Goal: Task Accomplishment & Management: Use online tool/utility

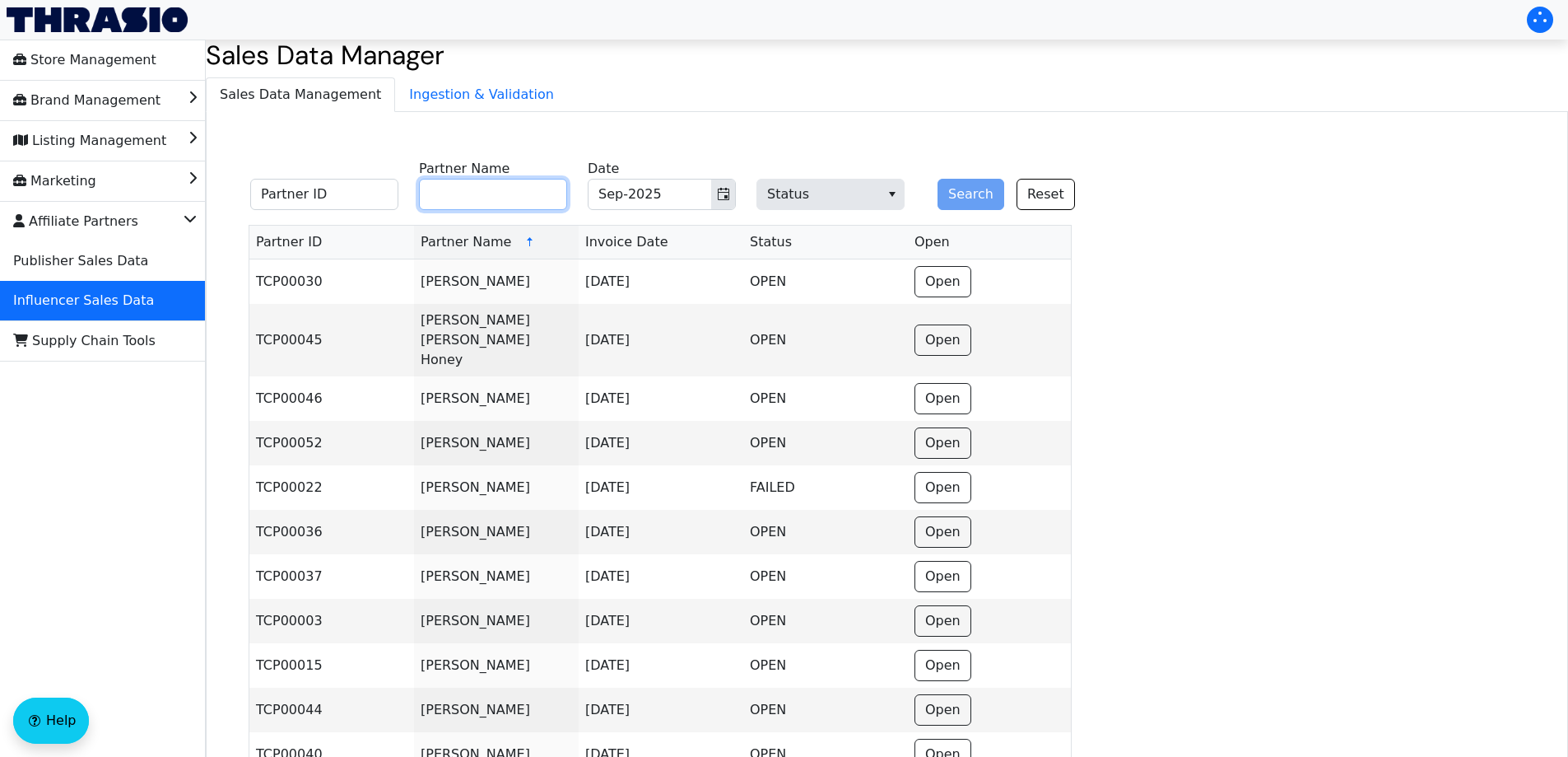
click at [494, 200] on input "Partner Name" at bounding box center [493, 194] width 148 height 31
paste input "[PERSON_NAME]"
type input "[PERSON_NAME]"
click at [970, 189] on button "Search" at bounding box center [970, 194] width 67 height 31
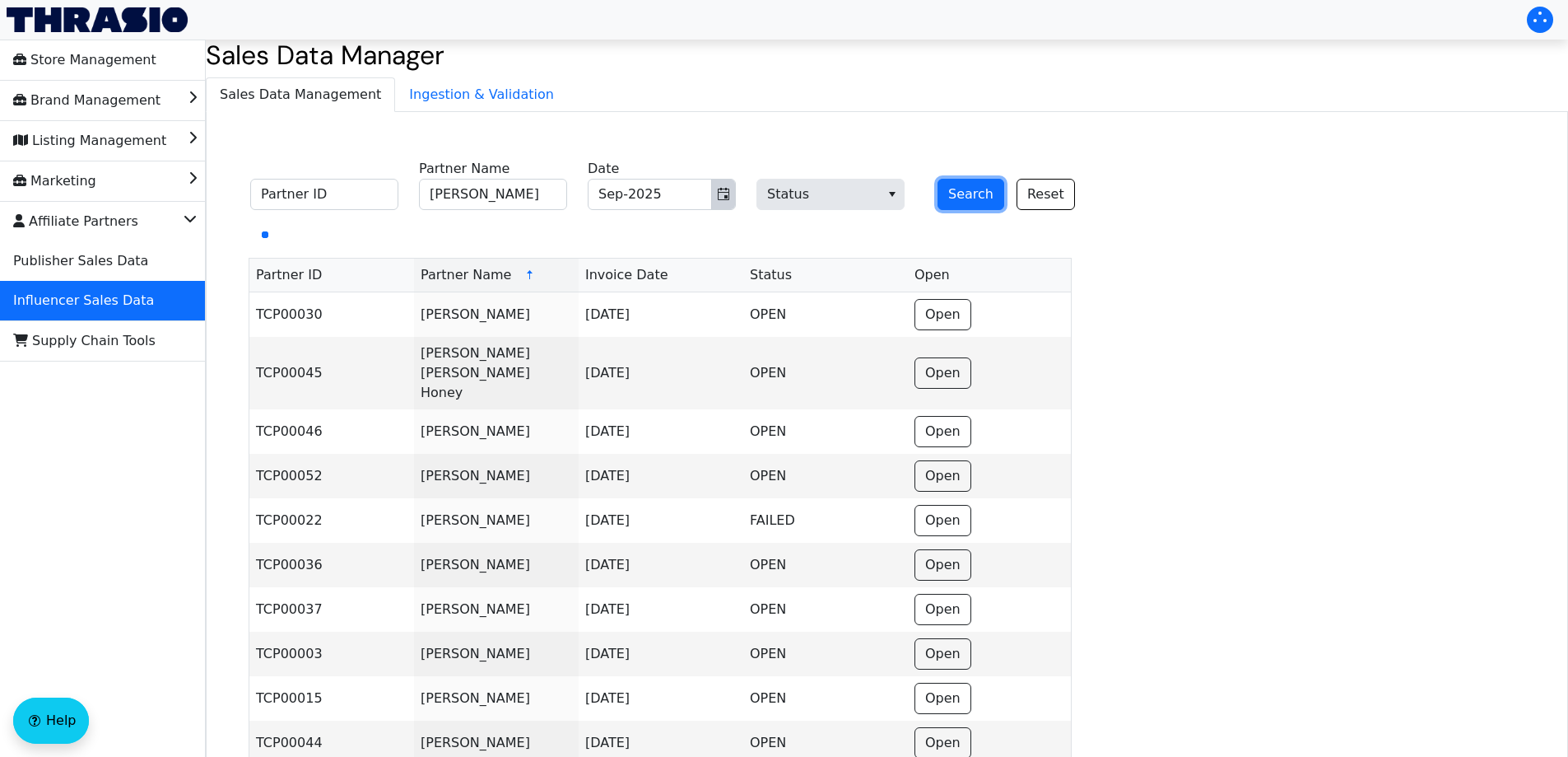
click at [717, 199] on button "Toggle calendar" at bounding box center [723, 194] width 24 height 30
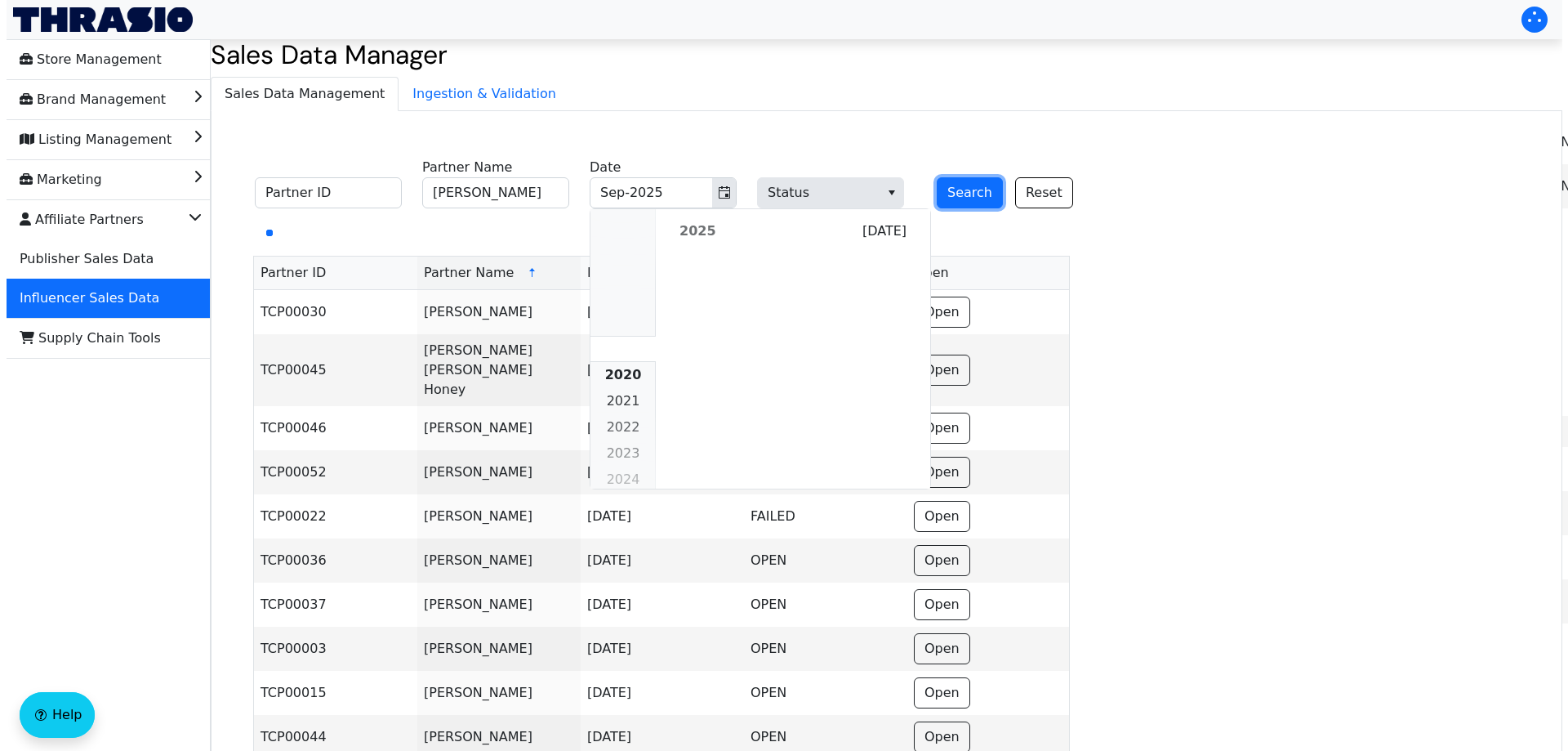
scroll to position [1490, 0]
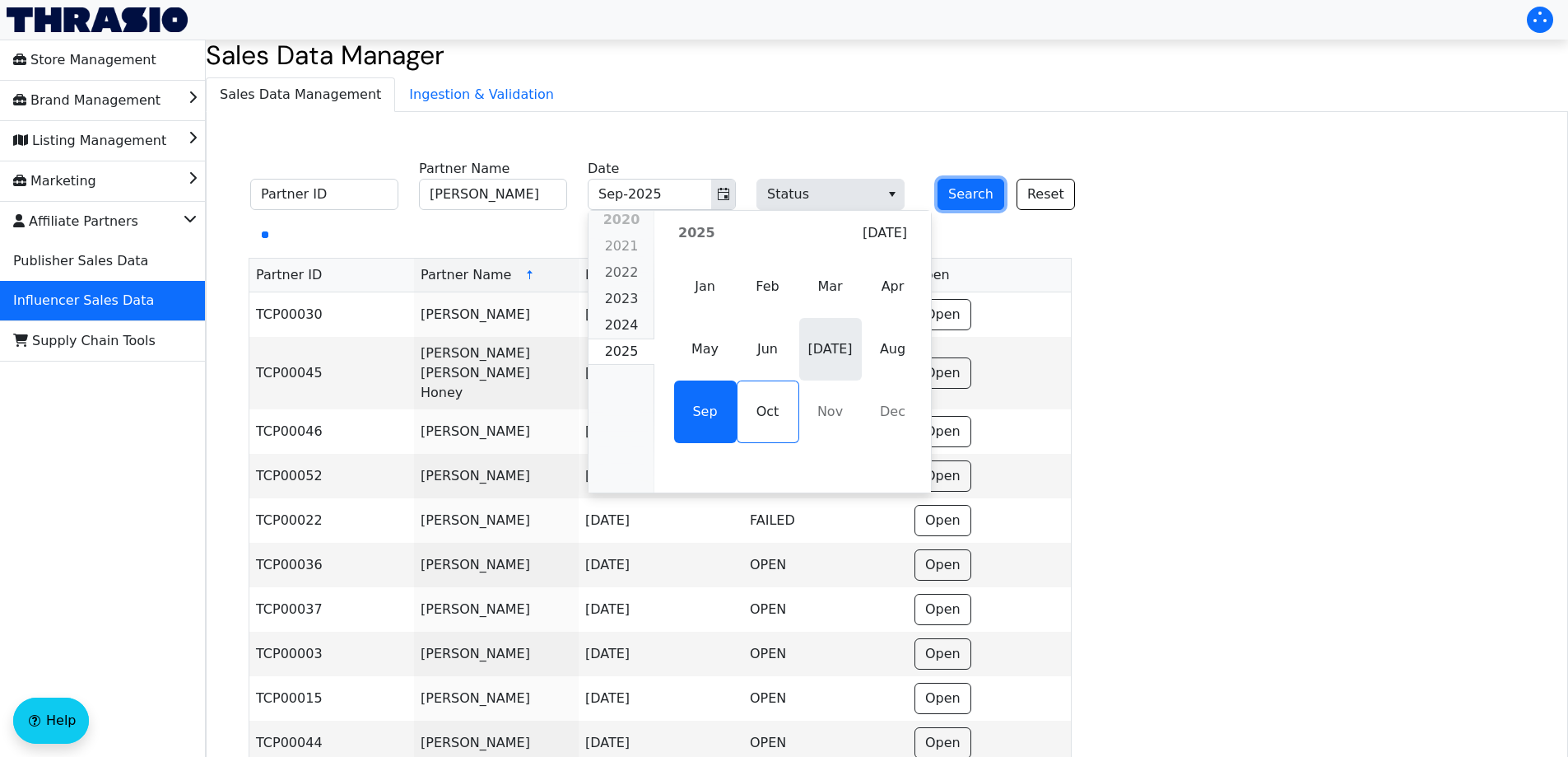
click at [801, 348] on span "[DATE]" at bounding box center [830, 349] width 63 height 63
type input "[DATE]-2025"
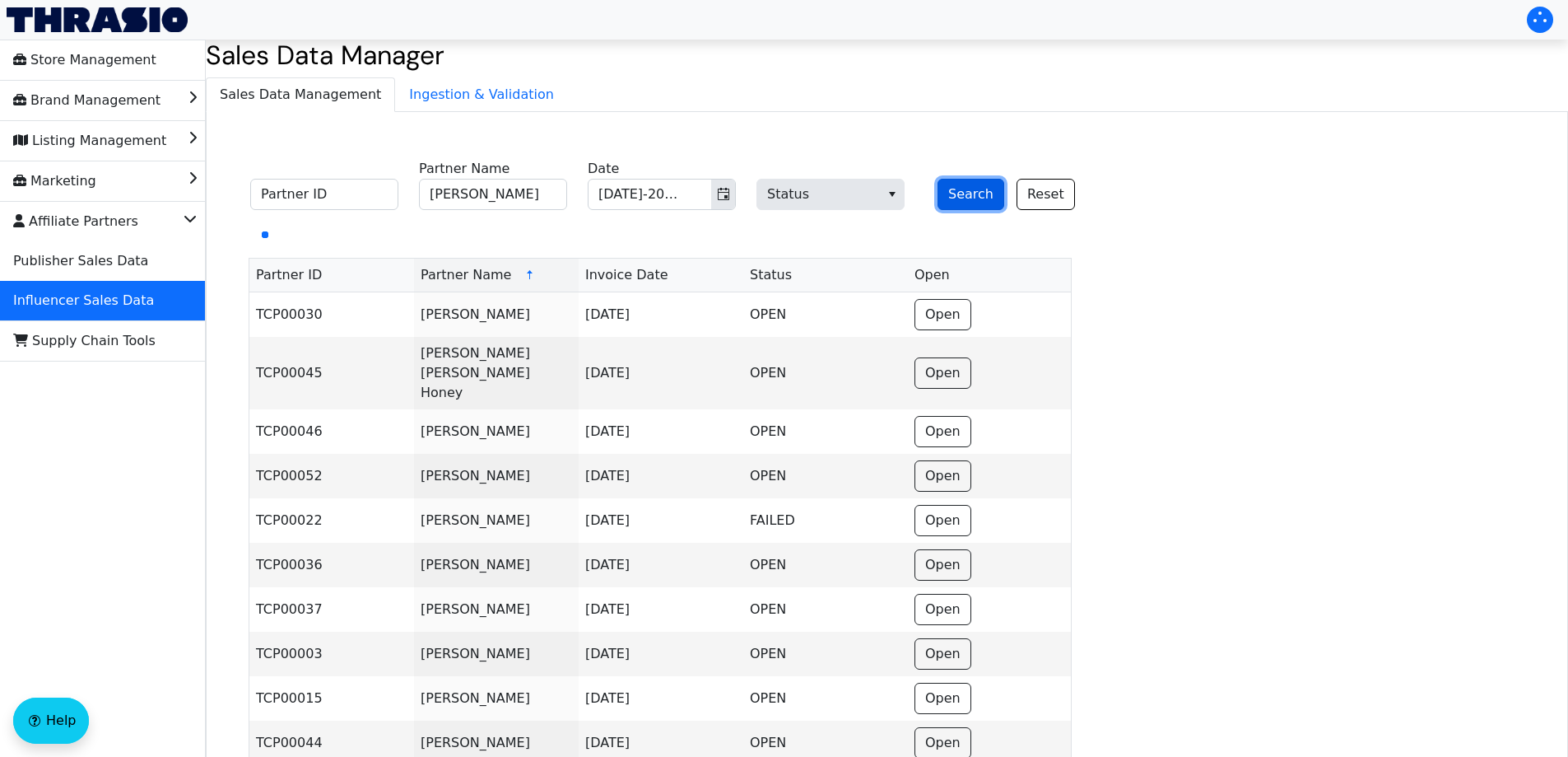
click at [959, 199] on button "Search" at bounding box center [970, 194] width 67 height 31
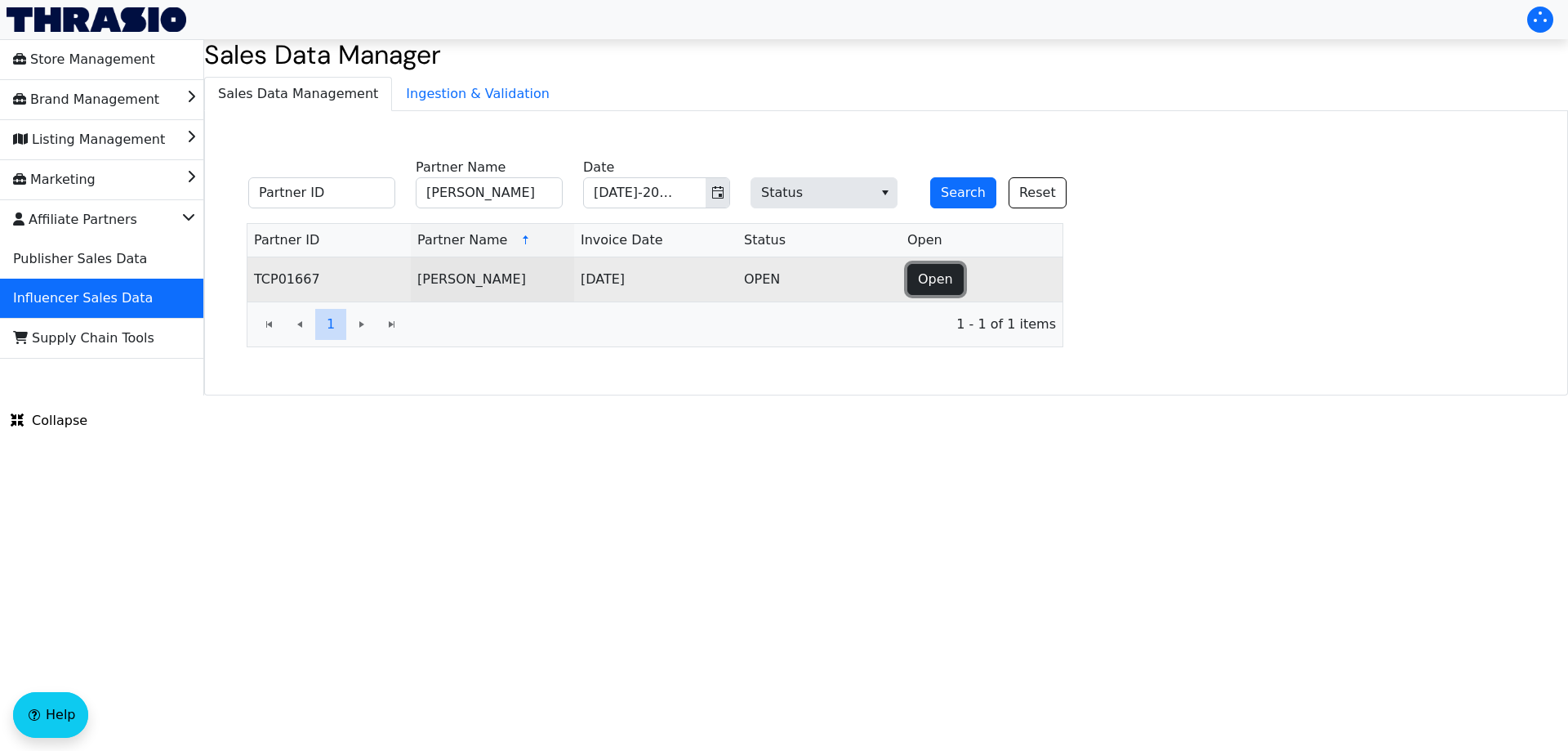
click at [922, 284] on span "Open" at bounding box center [935, 279] width 35 height 20
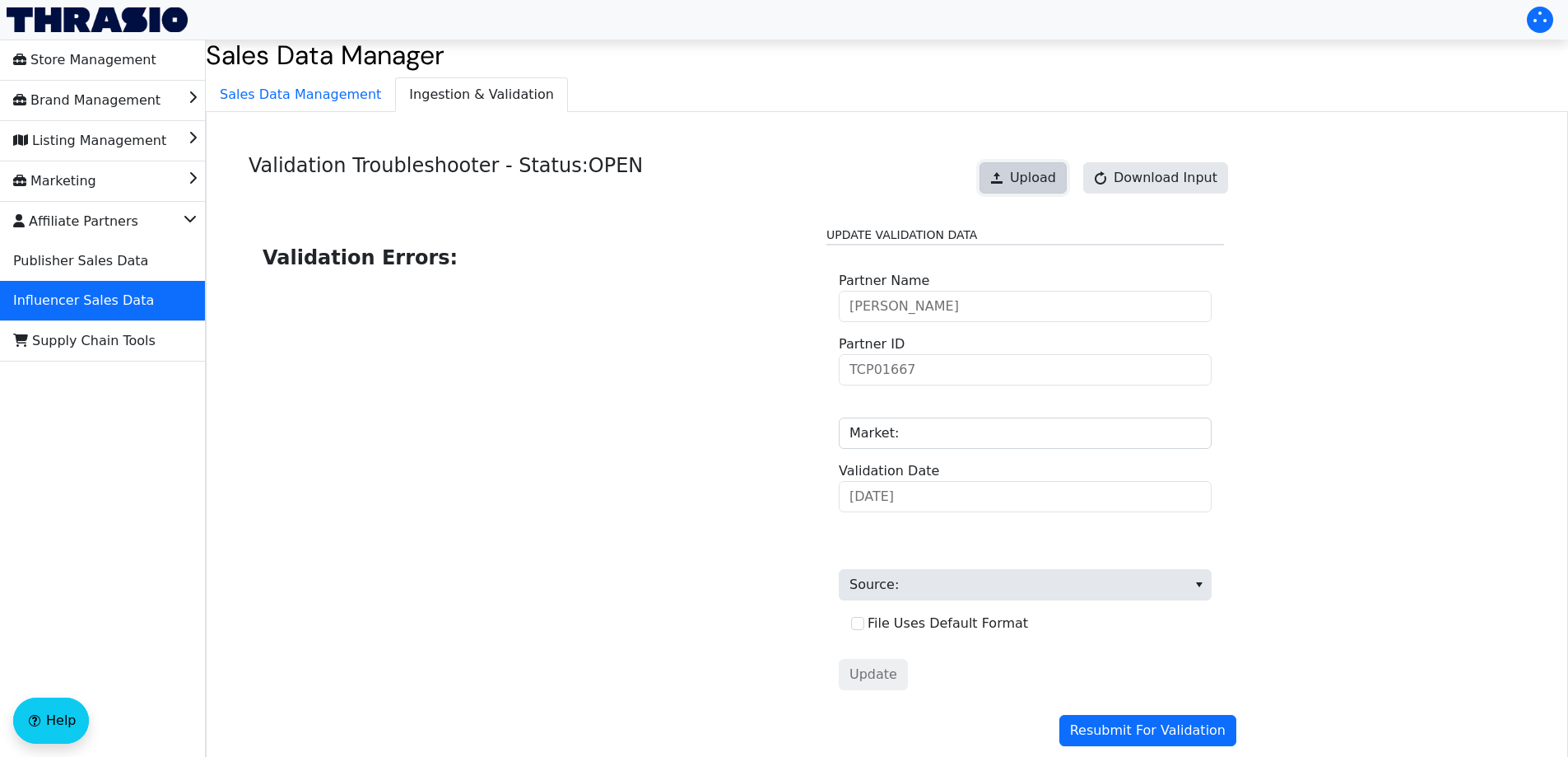
click at [1048, 174] on span "Upload" at bounding box center [1033, 178] width 46 height 20
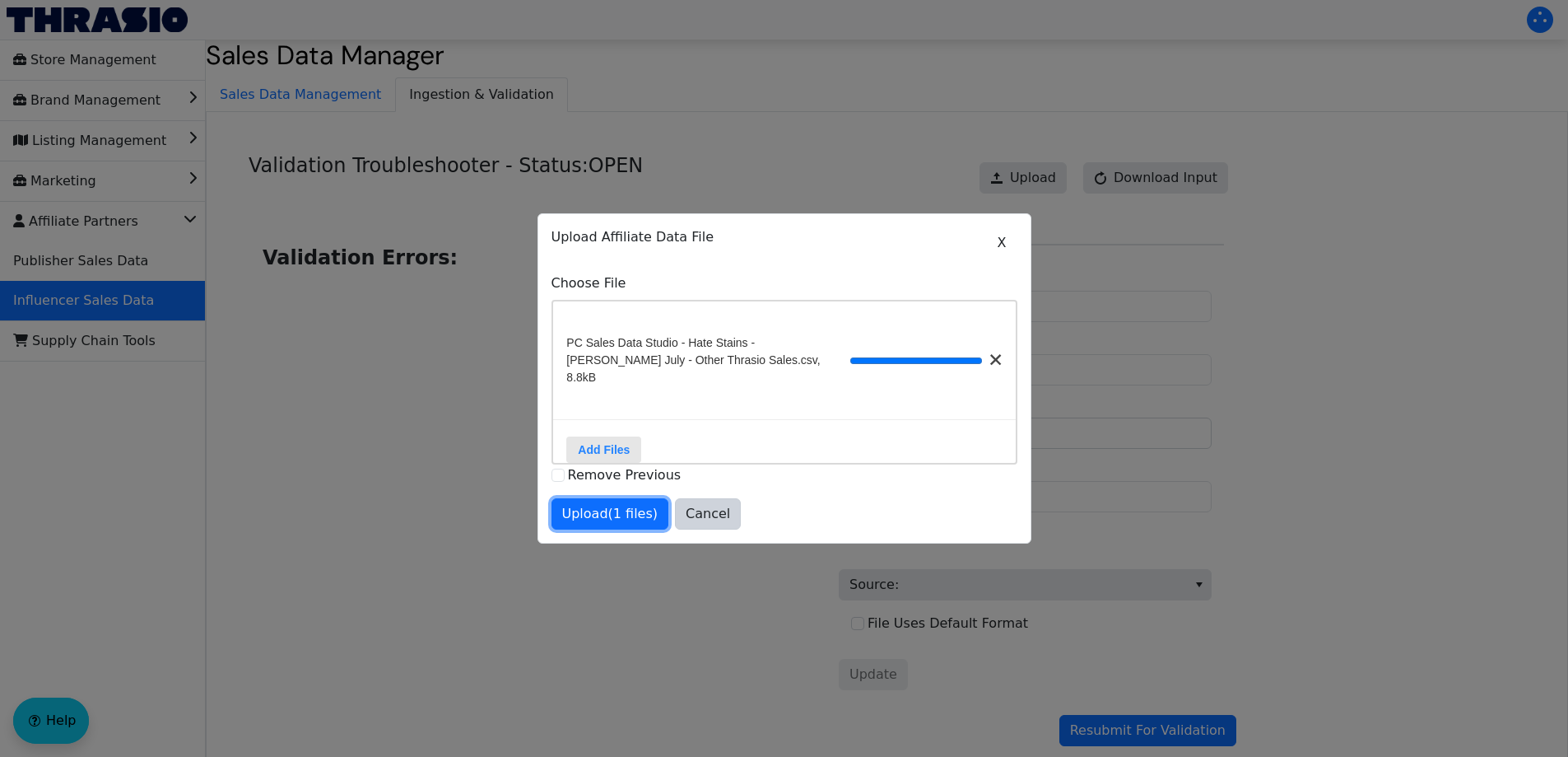
click at [637, 516] on span "Upload (1 files)" at bounding box center [610, 514] width 96 height 20
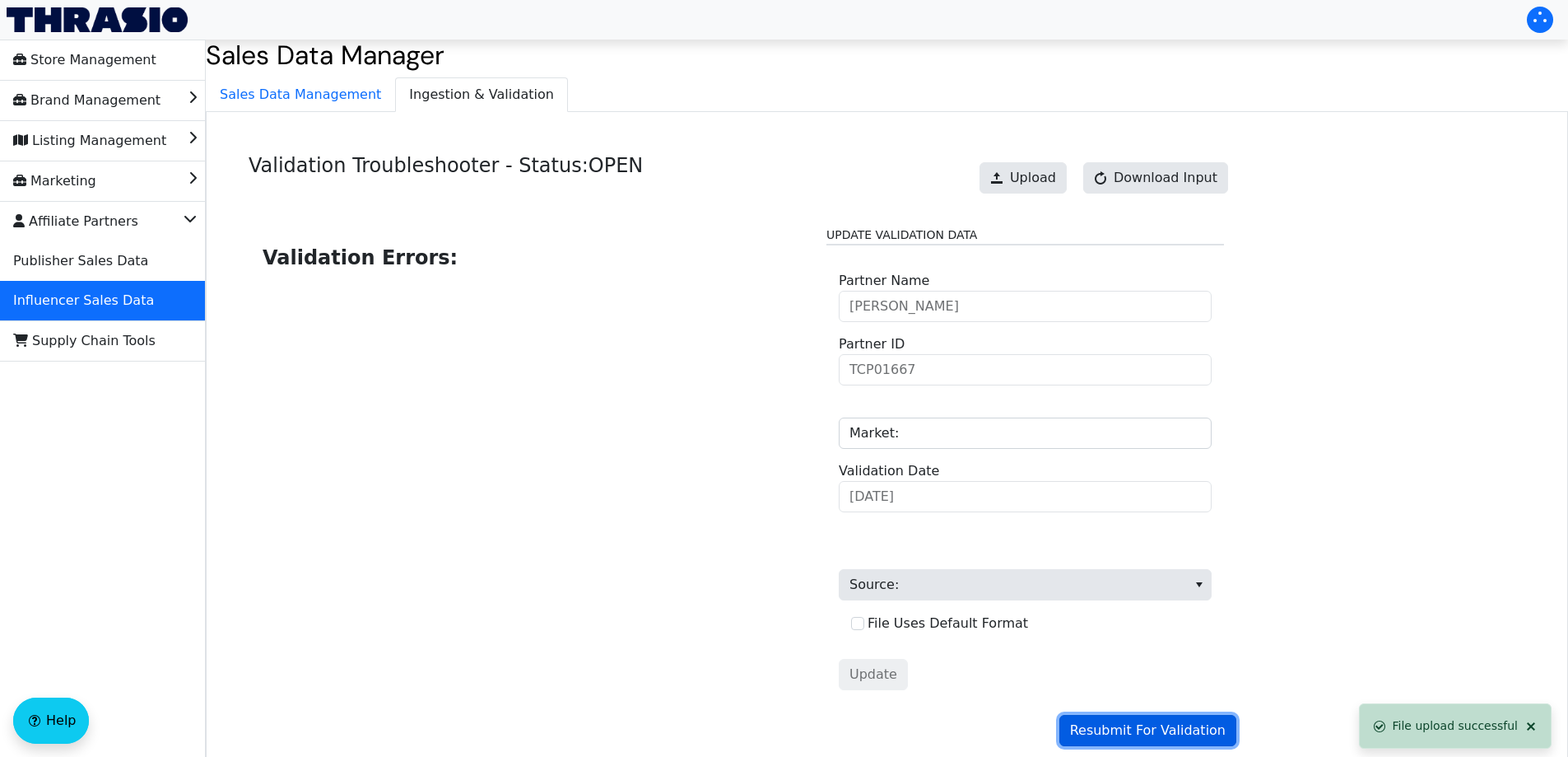
click at [1152, 726] on span "Resubmit For Validation" at bounding box center [1147, 731] width 156 height 20
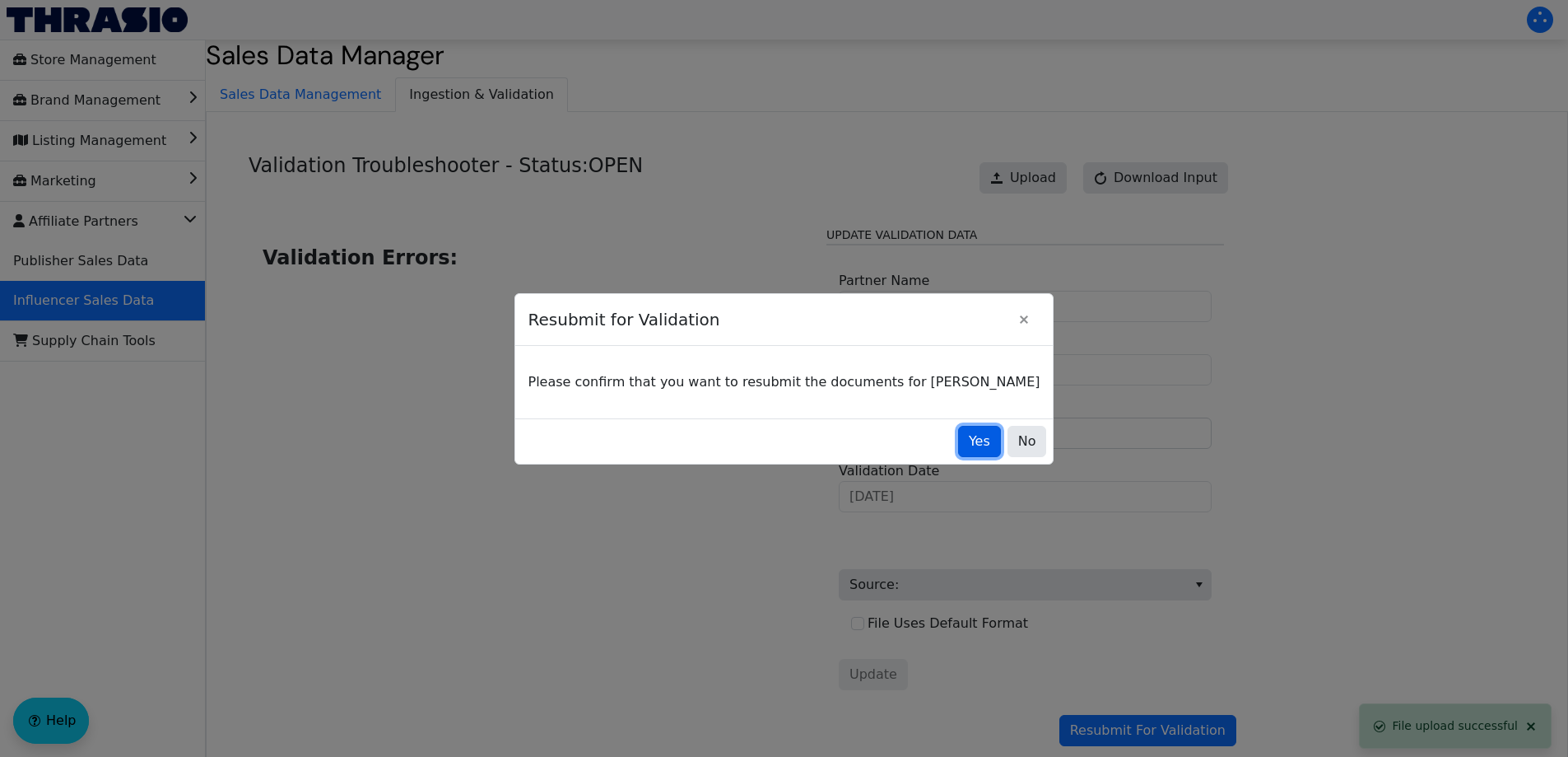
drag, startPoint x: 927, startPoint y: 438, endPoint x: 936, endPoint y: 439, distance: 9.1
click at [958, 439] on button "Yes" at bounding box center [979, 442] width 43 height 31
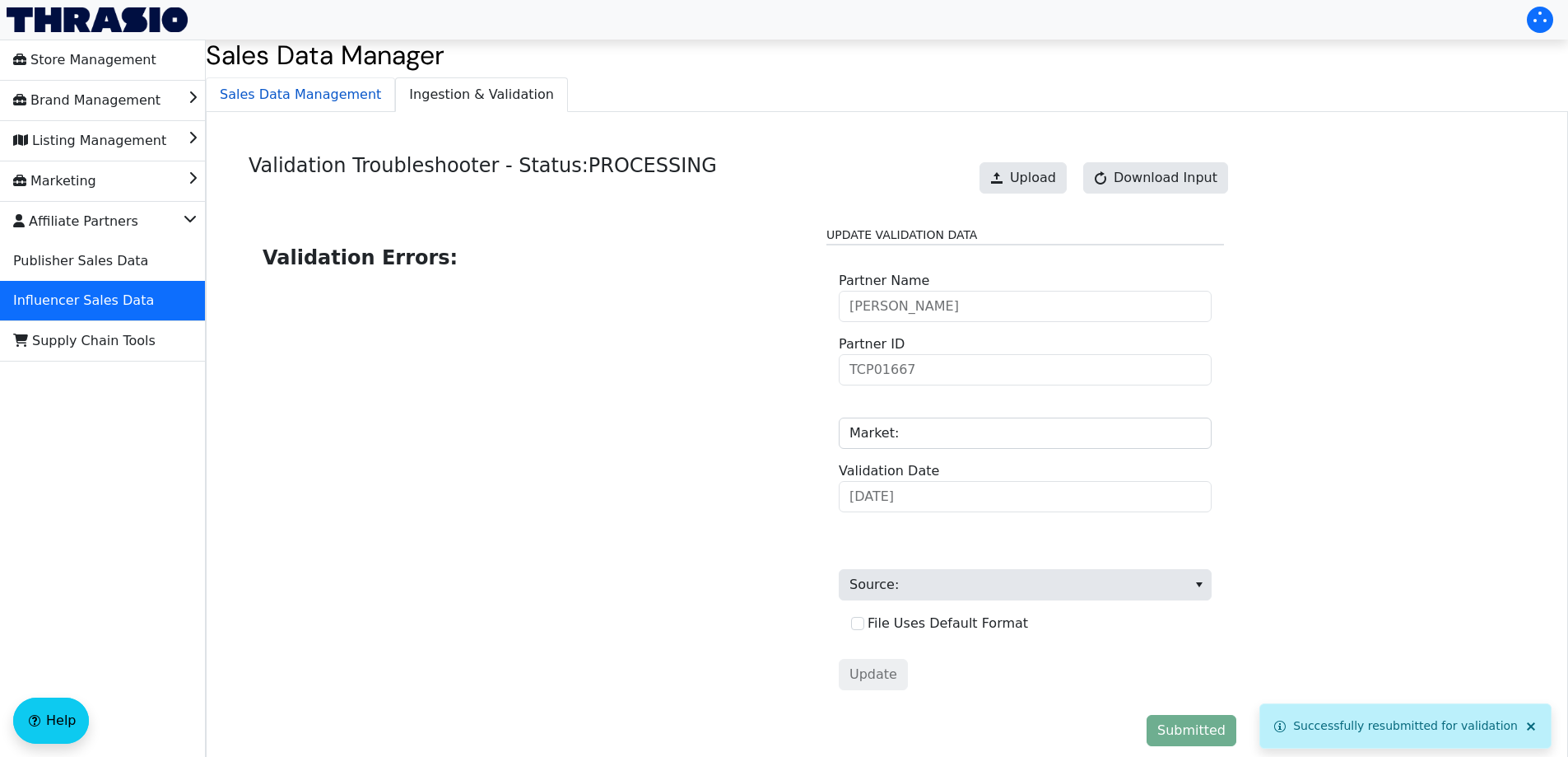
click at [300, 91] on span "Sales Data Management" at bounding box center [301, 95] width 188 height 33
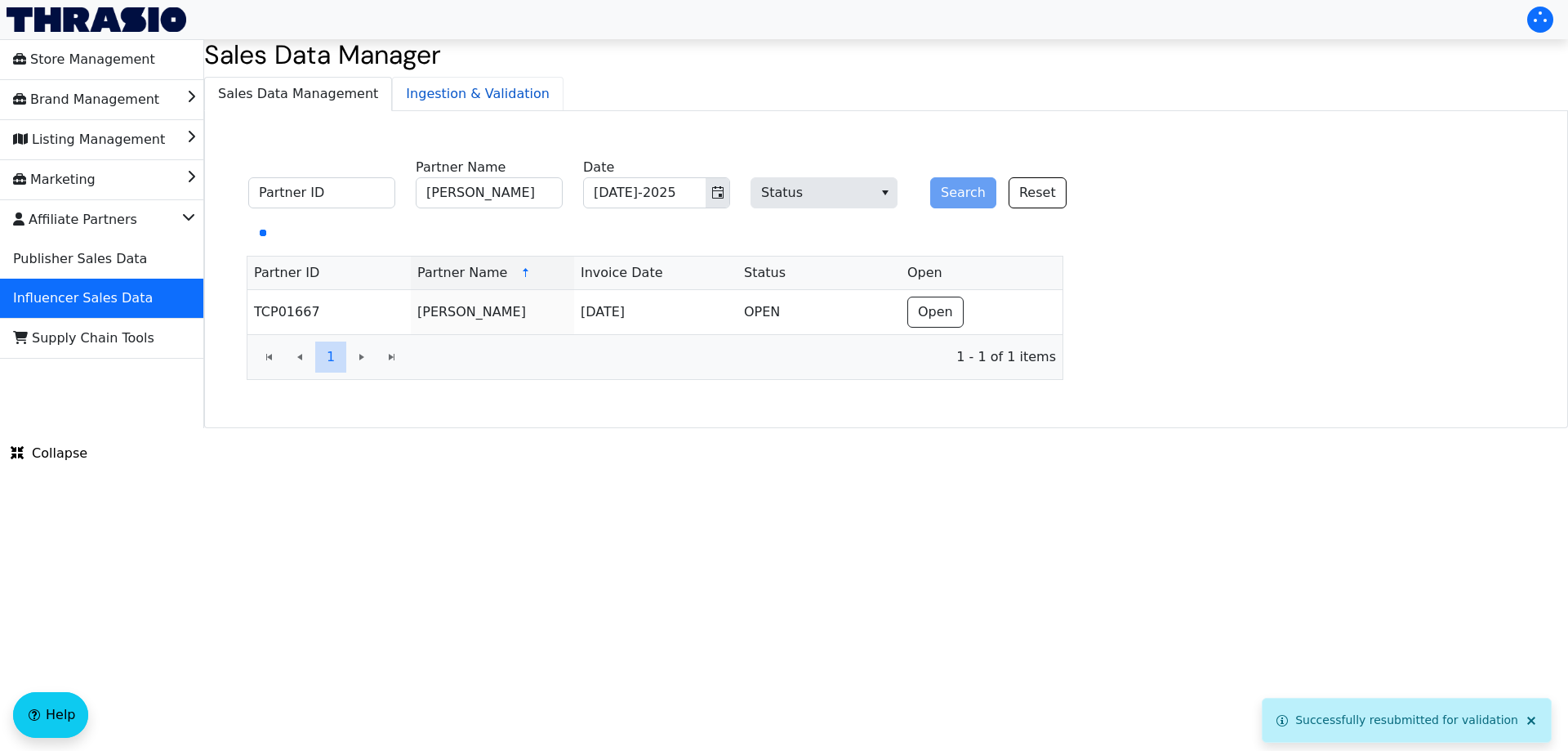
click at [462, 96] on span "Ingestion & Validation" at bounding box center [478, 94] width 170 height 33
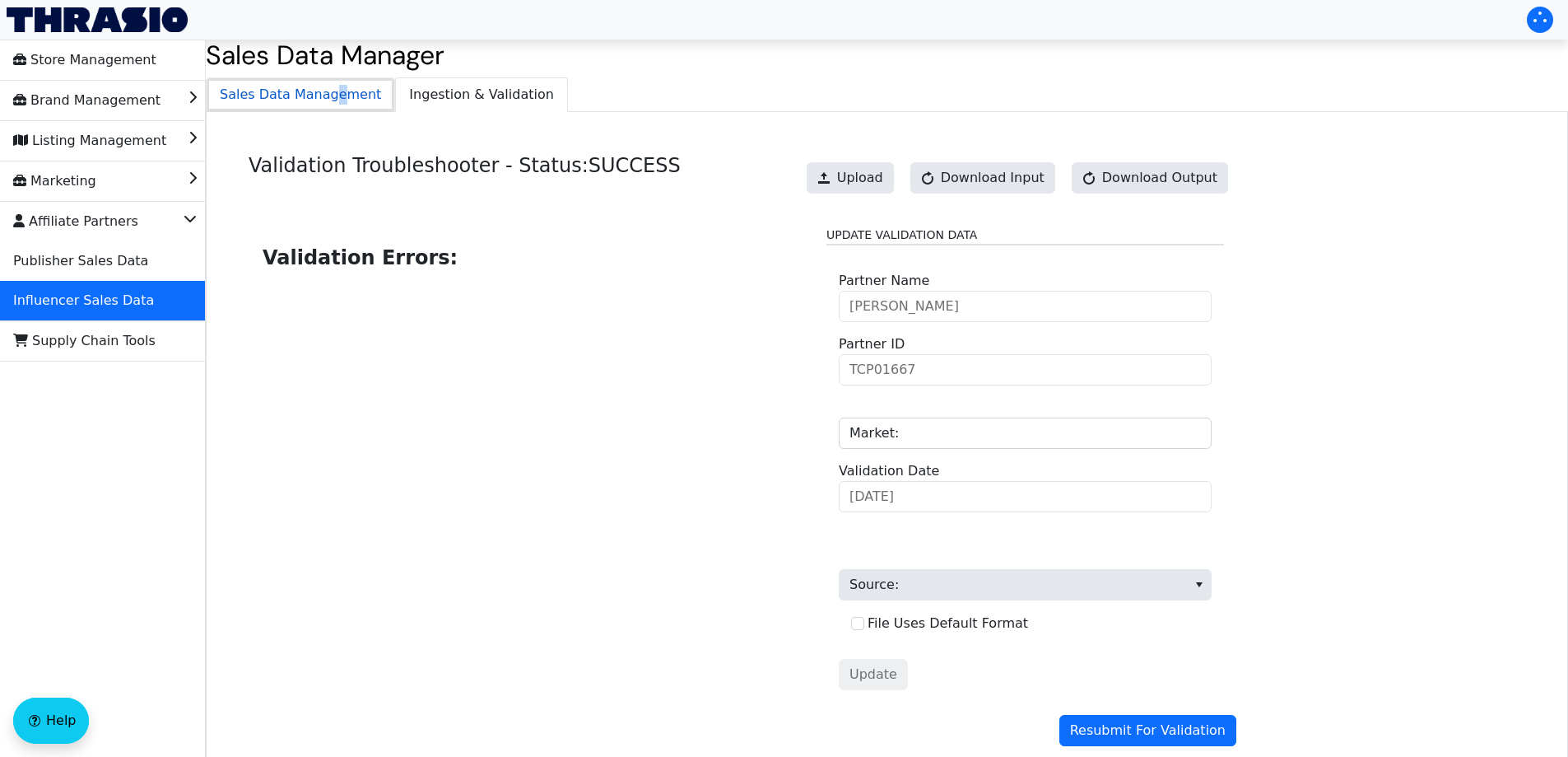
click at [323, 91] on span "Sales Data Management" at bounding box center [301, 95] width 188 height 33
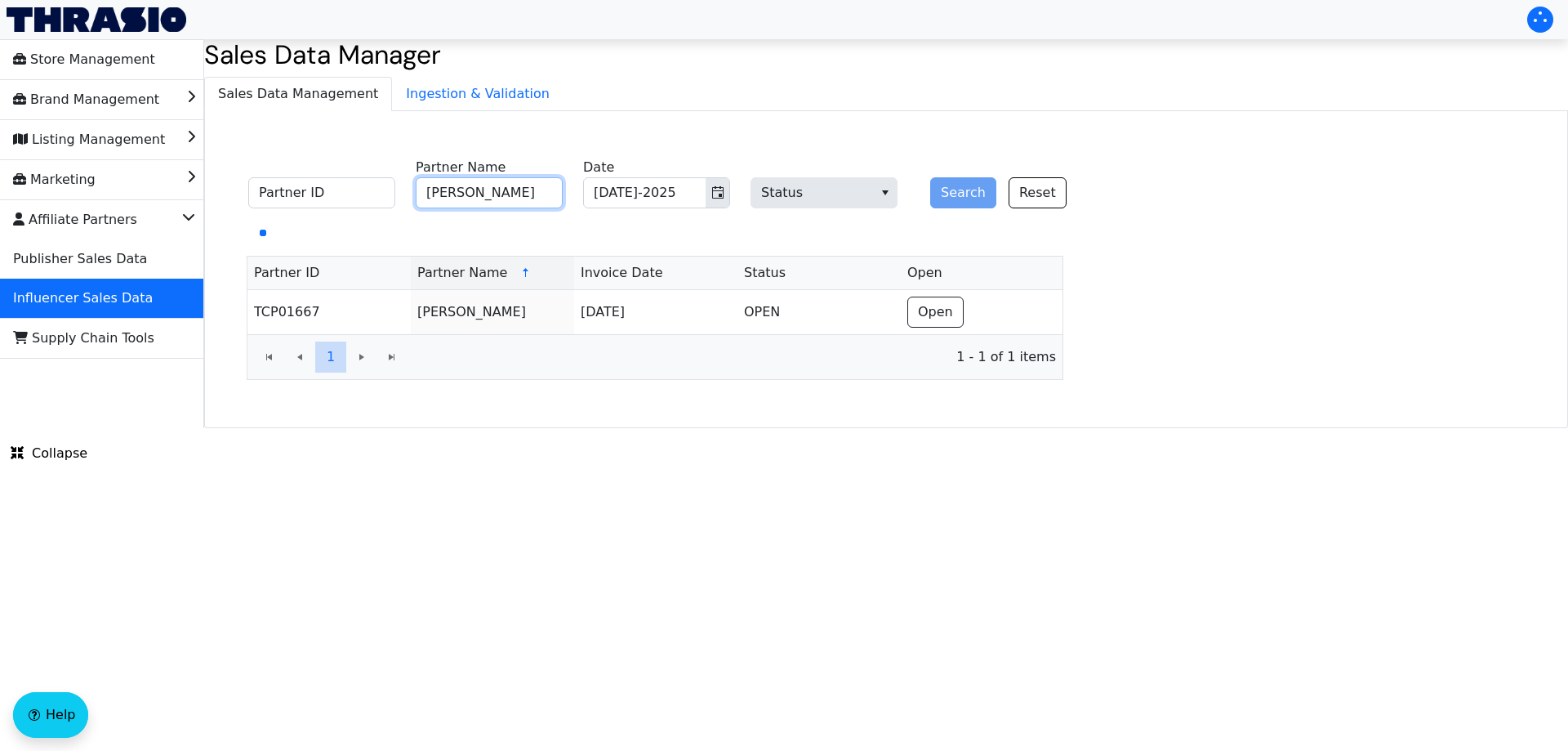
click at [514, 185] on input "[PERSON_NAME]" at bounding box center [489, 193] width 147 height 31
